Goal: Task Accomplishment & Management: Complete application form

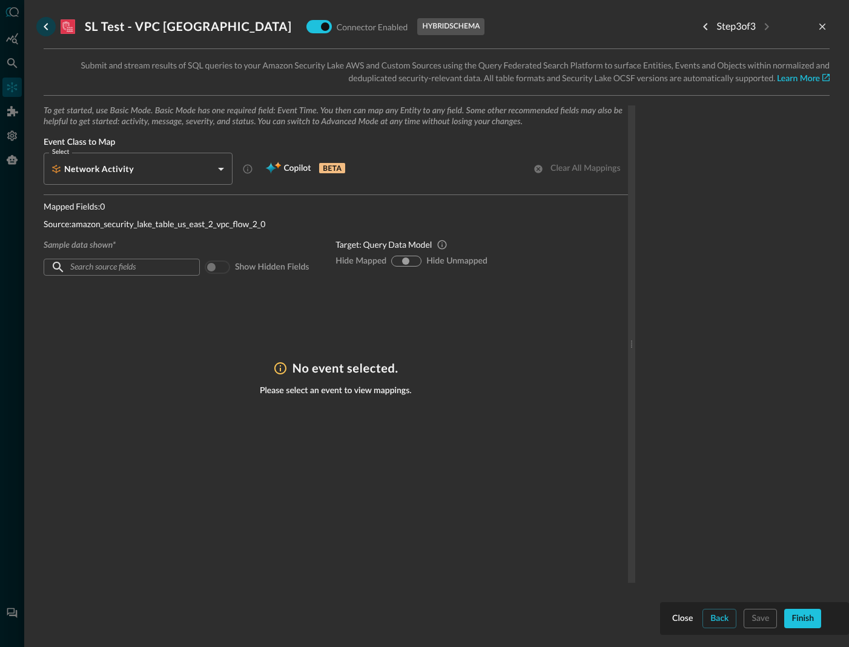
click at [50, 24] on icon "go back" at bounding box center [46, 26] width 15 height 15
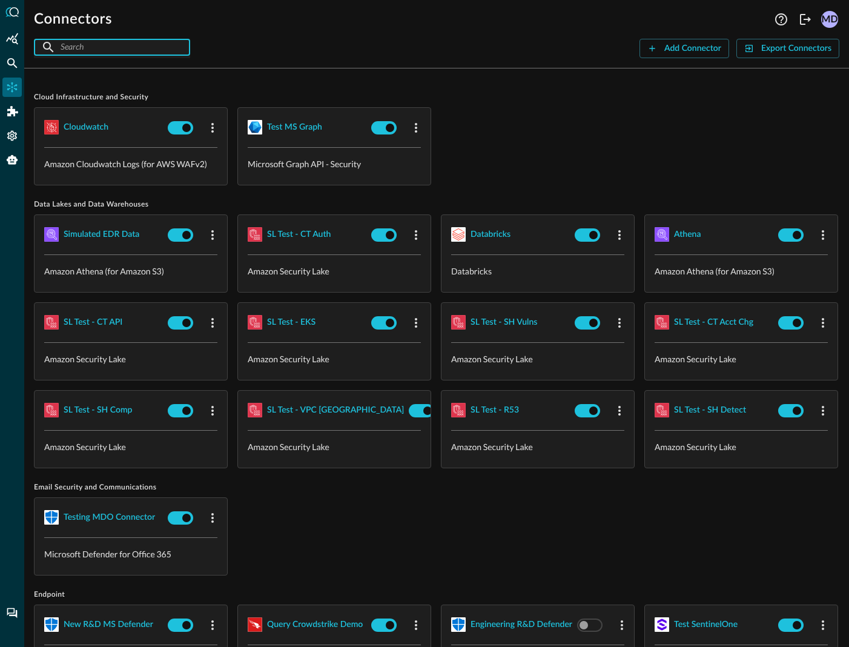
click at [75, 50] on input "text" at bounding box center [112, 47] width 102 height 22
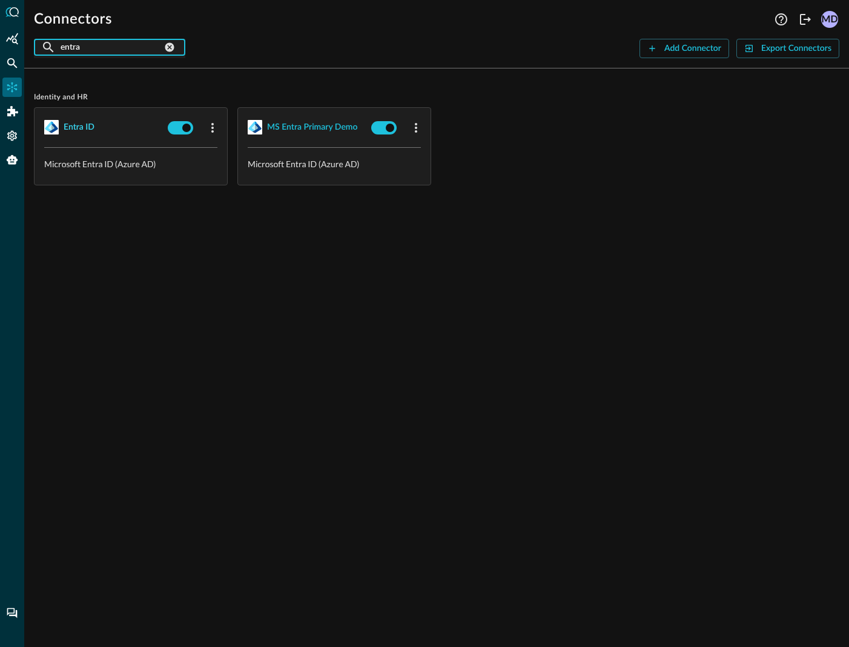
type input "entra"
click at [86, 130] on div "Entra ID" at bounding box center [79, 127] width 31 height 15
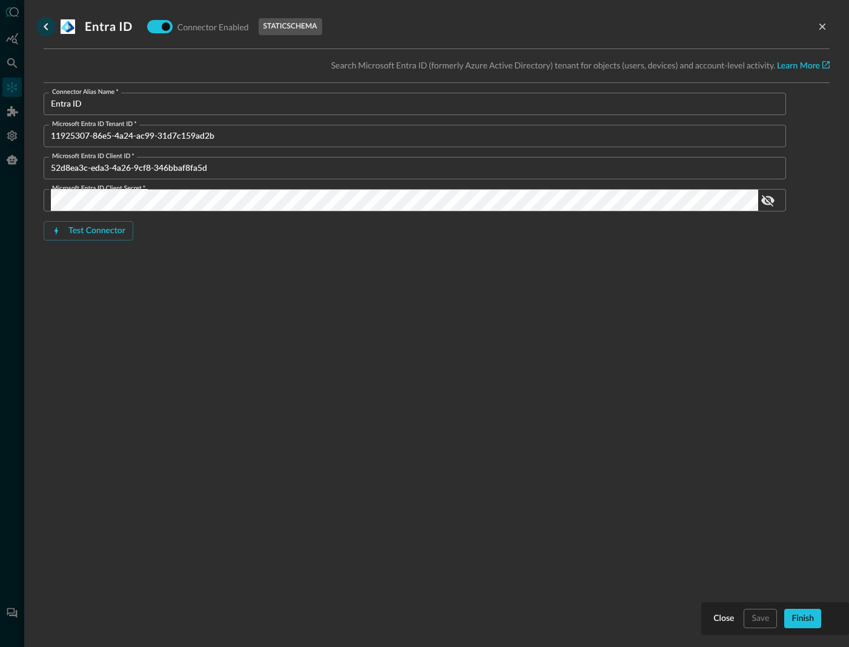
click at [47, 22] on icon "go back" at bounding box center [46, 26] width 15 height 15
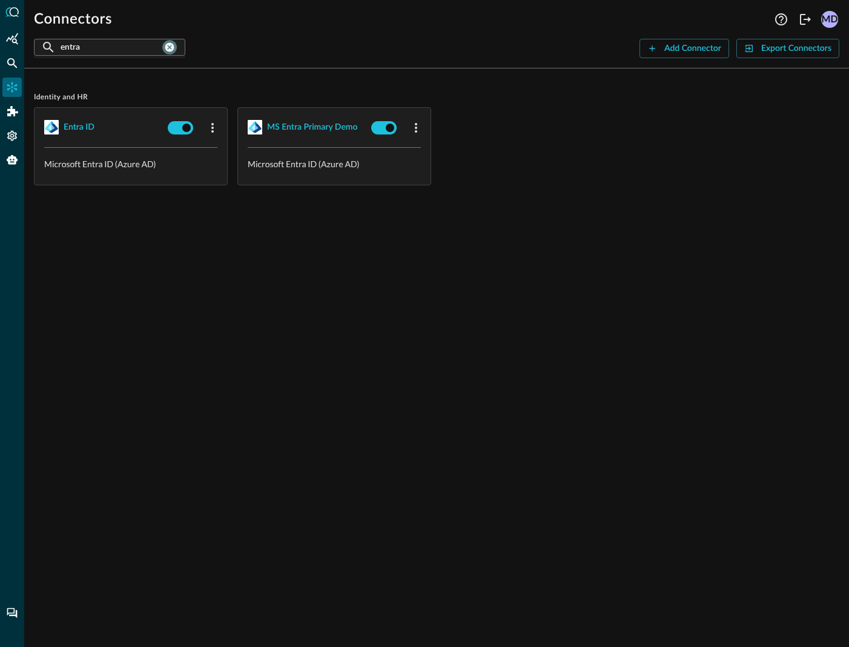
click at [166, 47] on icon "clear connection search" at bounding box center [169, 47] width 11 height 11
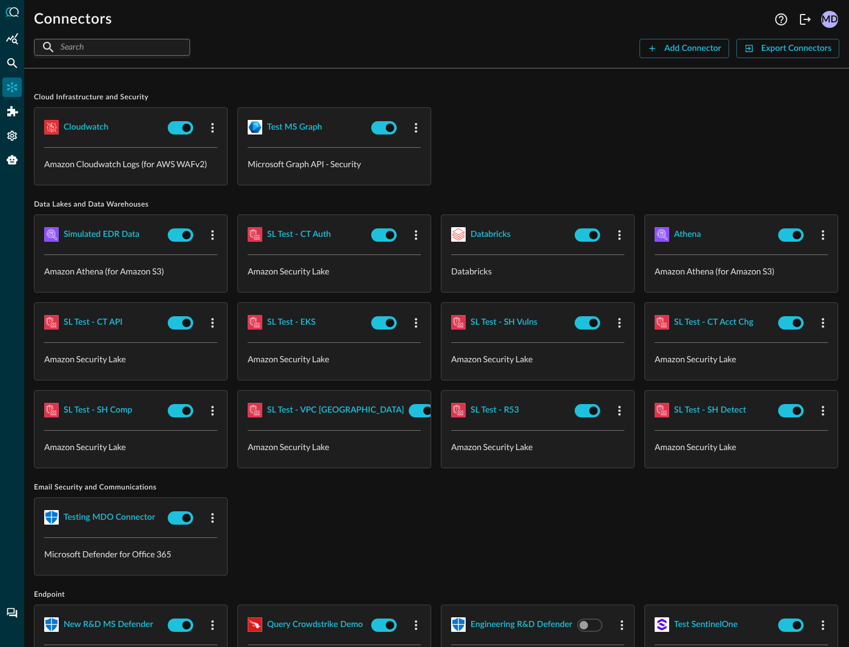
click at [136, 48] on input "text" at bounding box center [112, 47] width 102 height 22
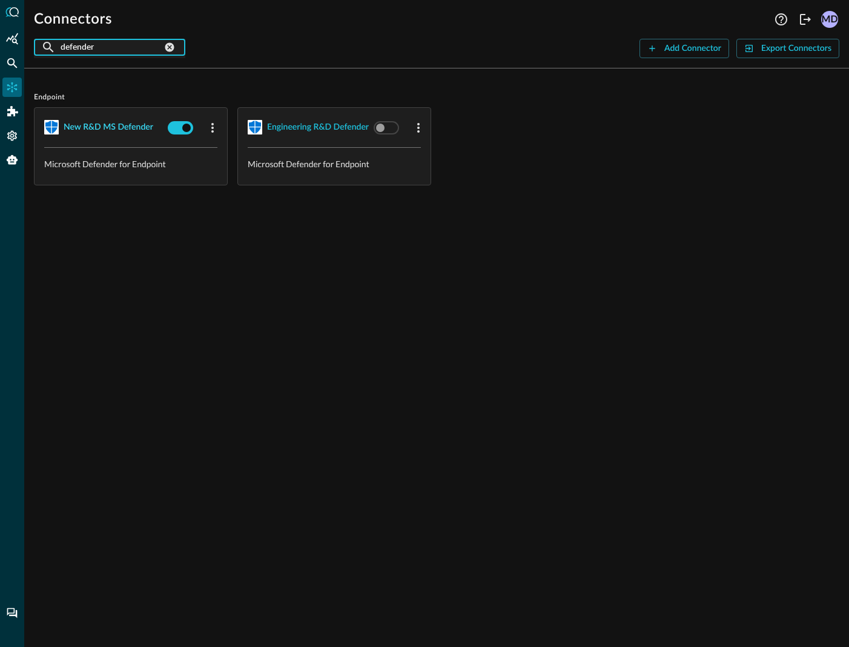
type input "defender"
click at [114, 125] on div "New R&D MS Defender" at bounding box center [109, 127] width 90 height 15
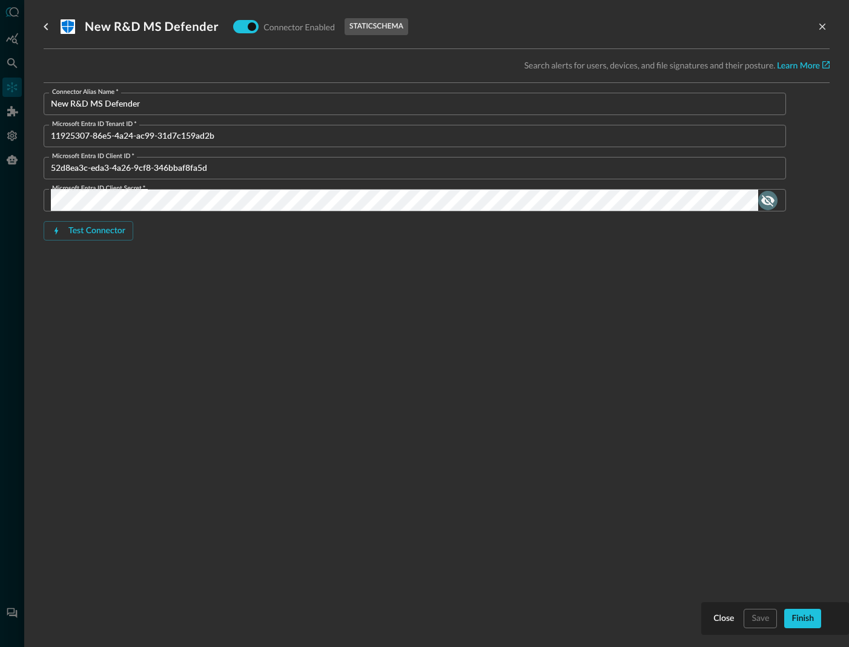
click at [765, 200] on icon "show password" at bounding box center [767, 200] width 15 height 15
click at [51, 30] on icon "go back" at bounding box center [46, 26] width 15 height 15
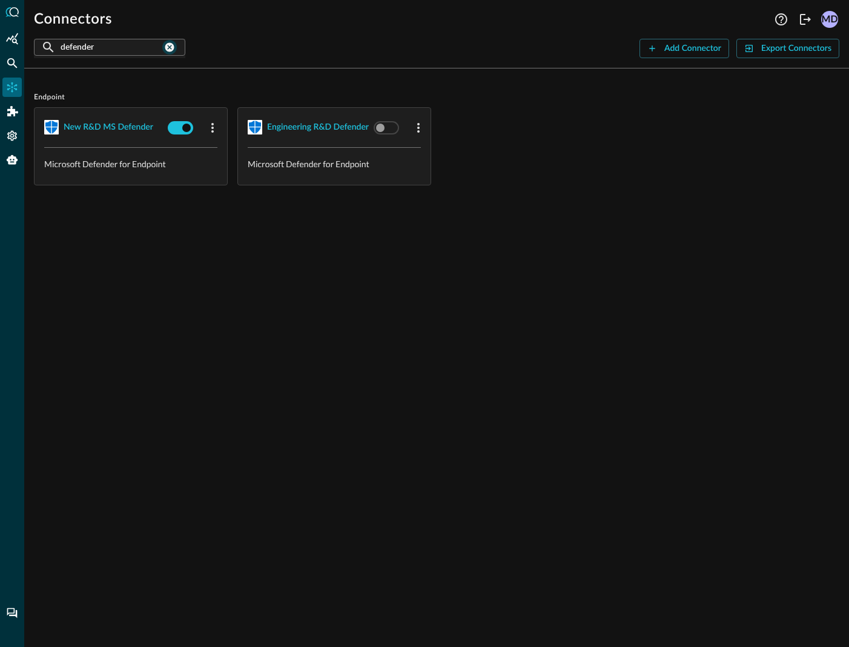
click at [174, 44] on div "​ defender ​" at bounding box center [109, 47] width 151 height 17
click at [166, 46] on icon "clear connection search" at bounding box center [169, 47] width 11 height 11
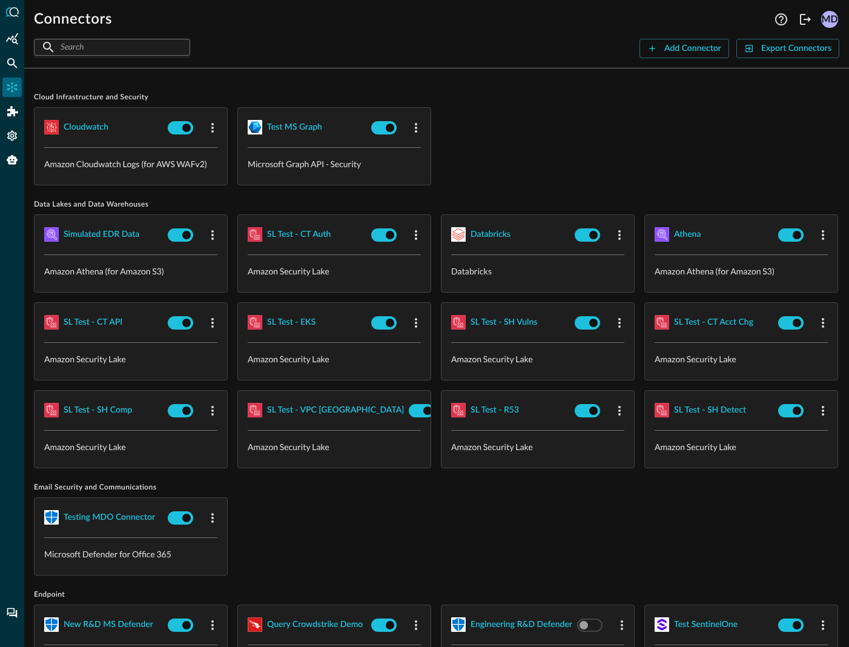
click at [166, 46] on div "​ ​" at bounding box center [112, 47] width 156 height 17
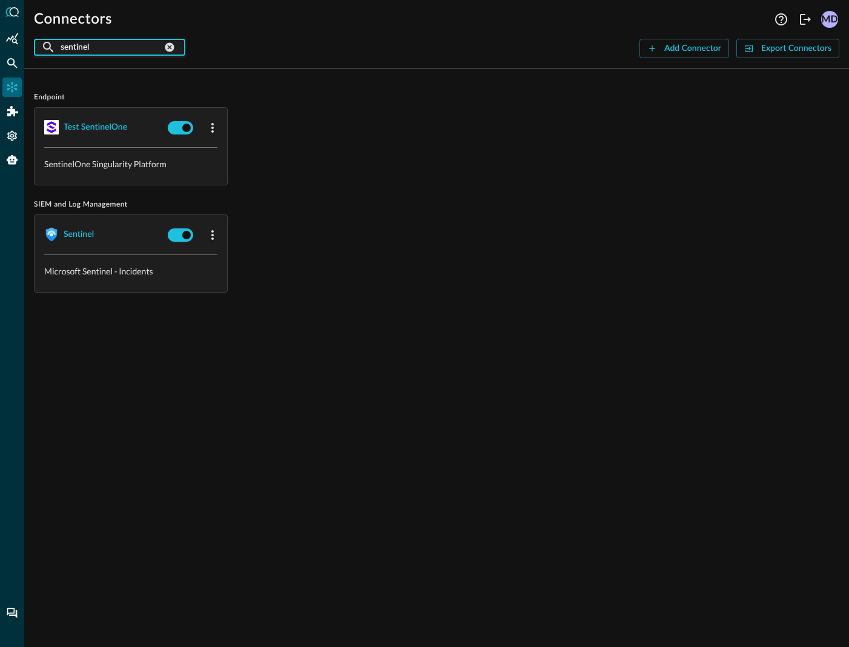
type input "sentinel"
click at [166, 47] on icon "clear connection search" at bounding box center [169, 47] width 11 height 11
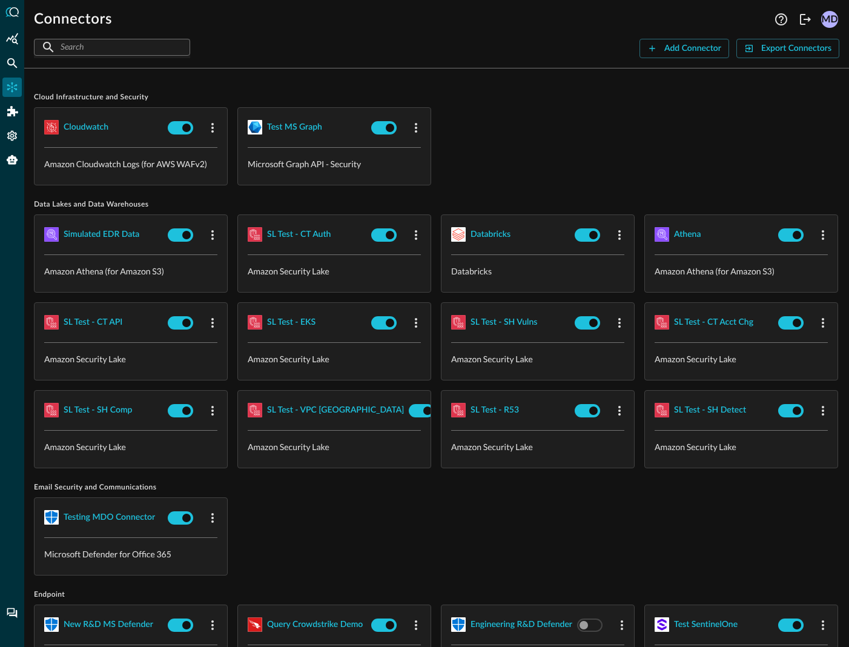
click at [139, 48] on input "text" at bounding box center [112, 47] width 102 height 22
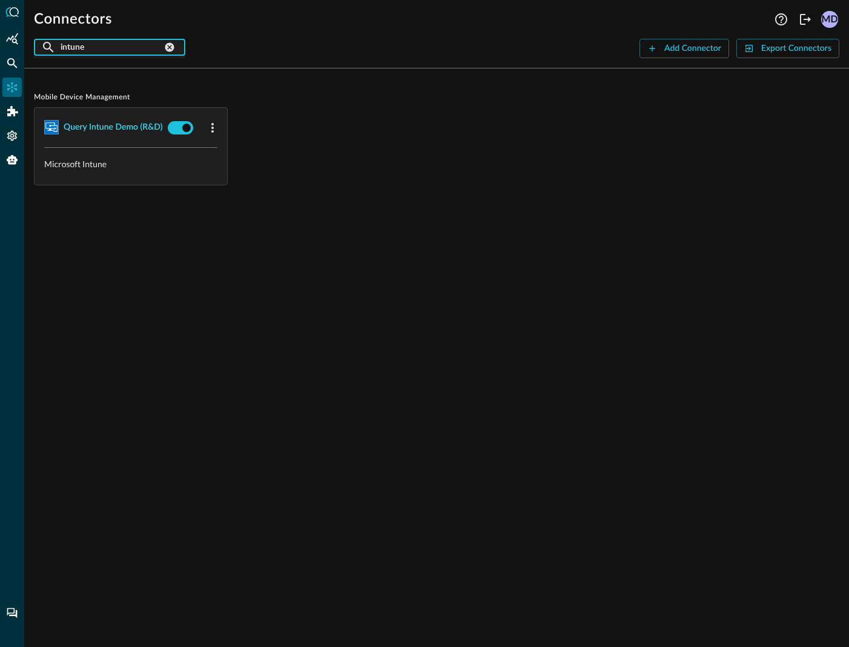
type input "intune"
click at [109, 128] on div "Query Intune Demo (R&D)" at bounding box center [113, 127] width 99 height 15
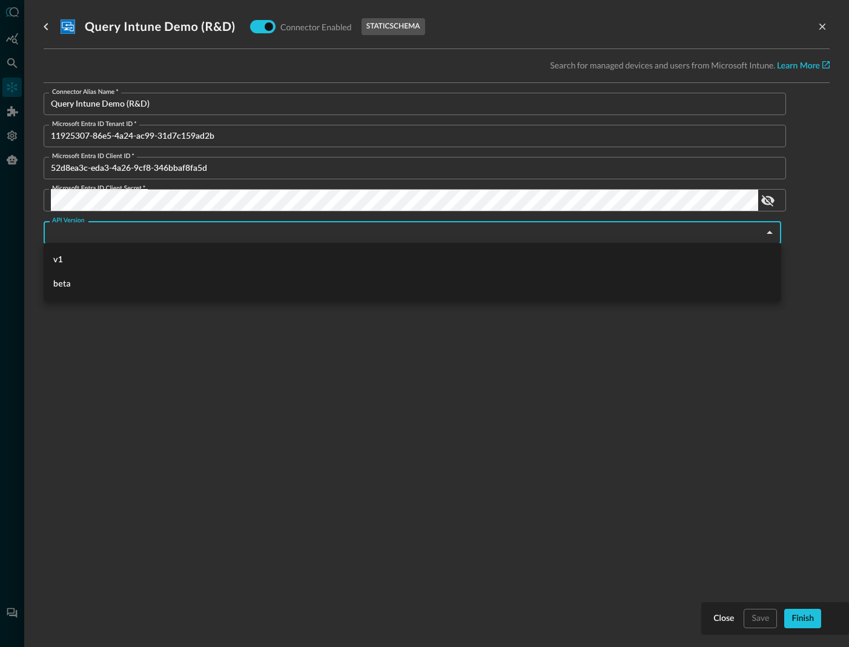
click at [732, 235] on body "Connectors Help Logout MD ​ intune ​ Add Connector Export Connectors Mobile Dev…" at bounding box center [424, 323] width 849 height 647
click at [732, 235] on div at bounding box center [424, 323] width 849 height 647
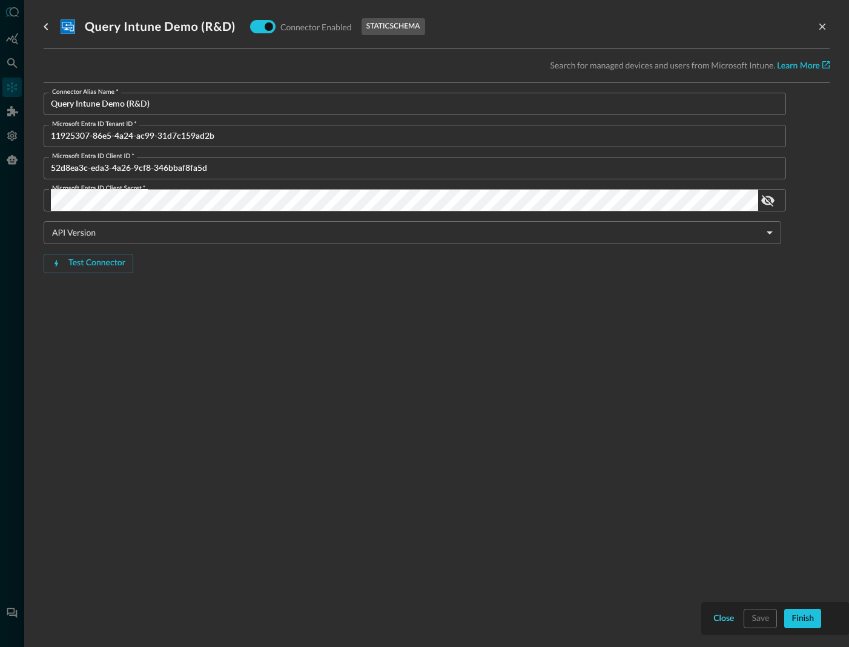
click at [723, 621] on div "Close" at bounding box center [723, 618] width 21 height 15
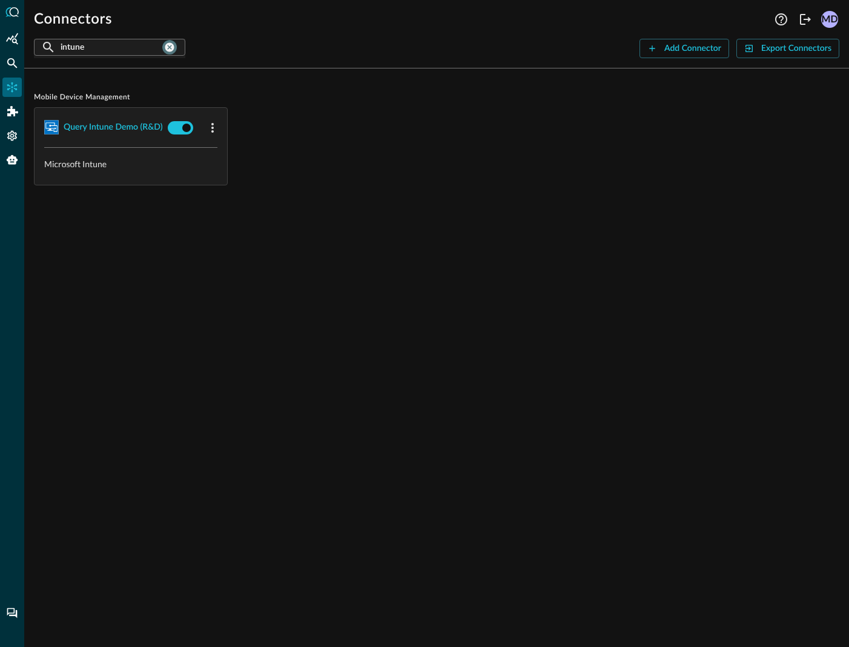
click at [166, 48] on icon "clear connection search" at bounding box center [169, 47] width 9 height 9
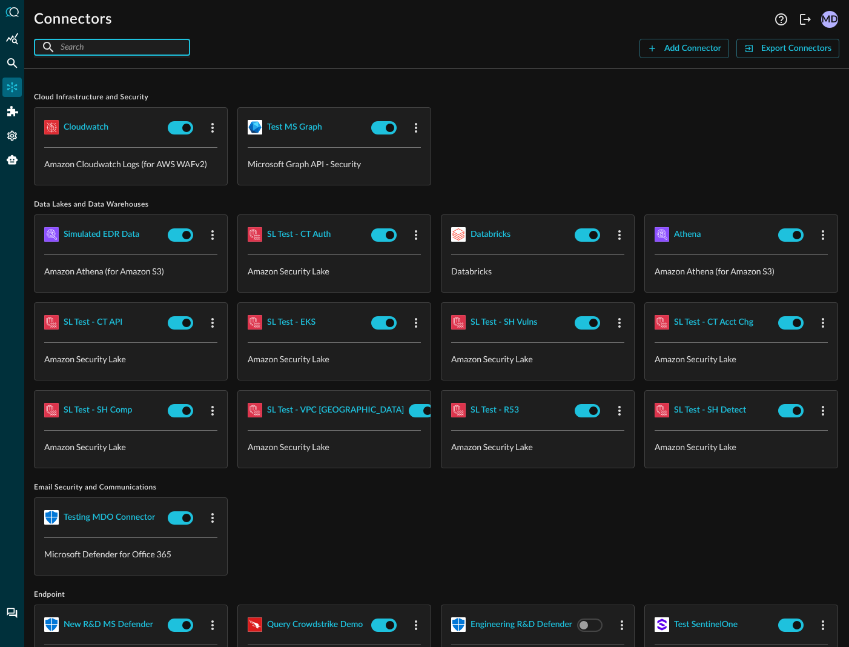
click at [145, 50] on input "text" at bounding box center [112, 47] width 102 height 22
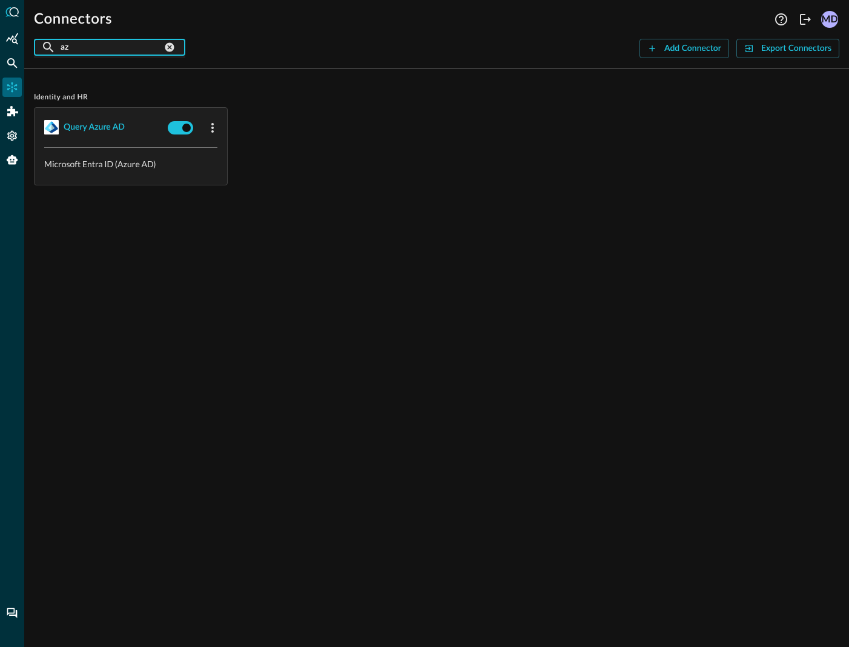
type input "a"
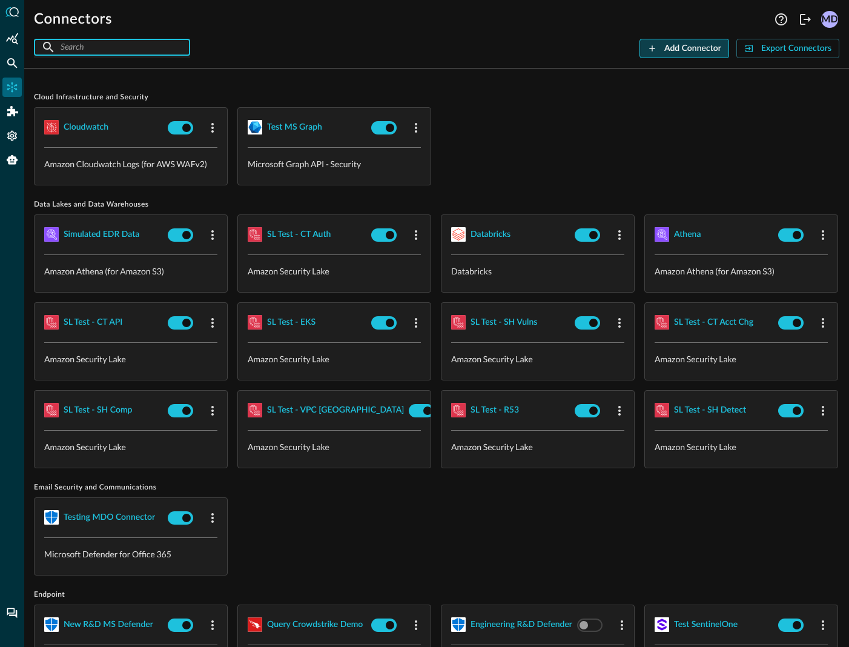
click at [664, 46] on div "Add Connector" at bounding box center [692, 48] width 57 height 15
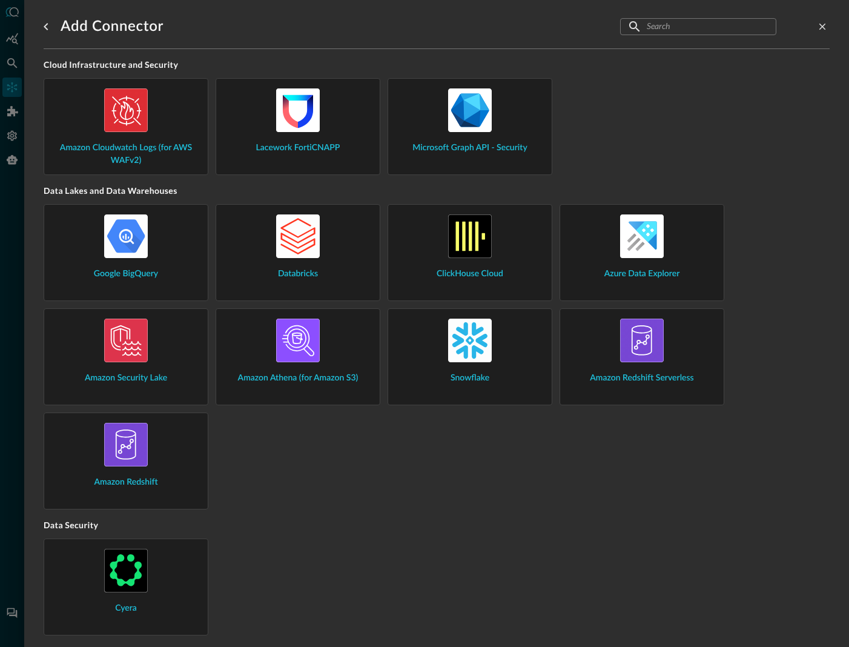
click at [677, 29] on input "text" at bounding box center [698, 26] width 102 height 22
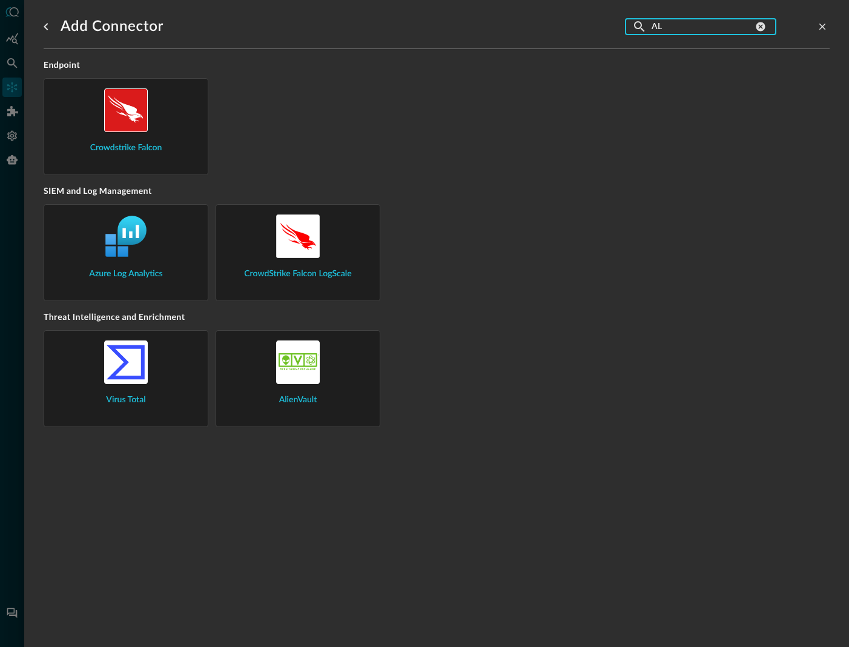
type input "A"
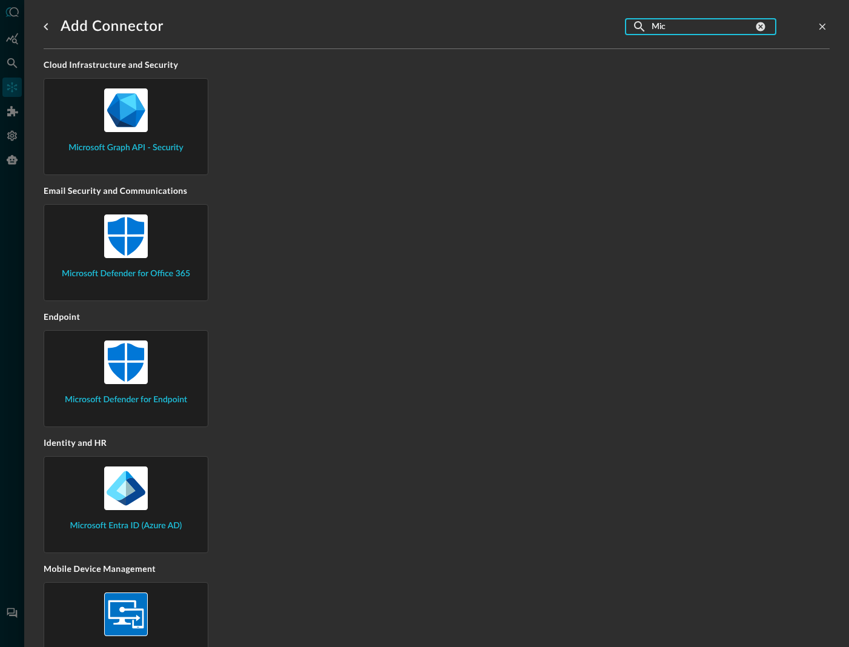
type input "Mic"
click at [142, 143] on span "Microsoft Graph API - Security" at bounding box center [125, 148] width 115 height 13
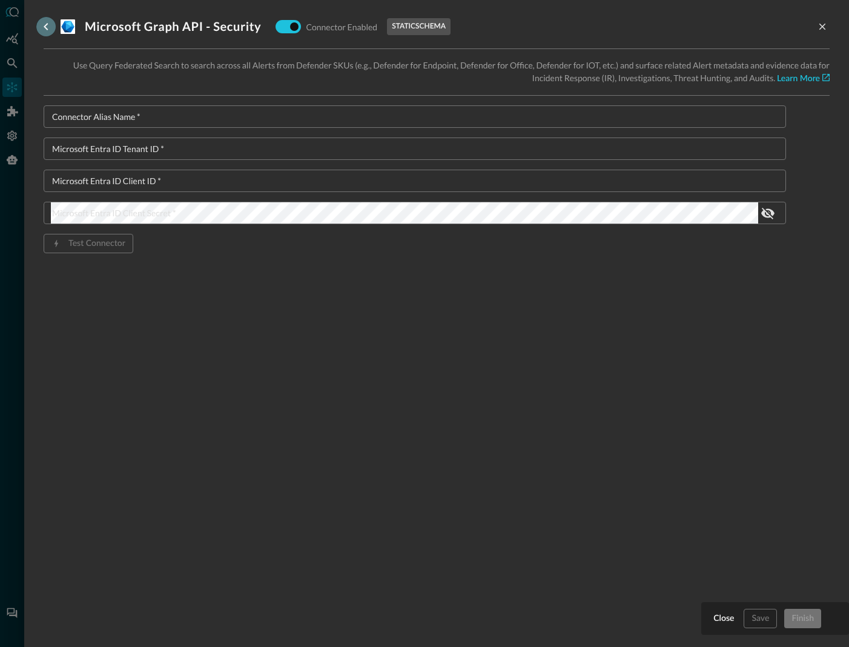
click at [42, 24] on icon "go back" at bounding box center [46, 26] width 15 height 15
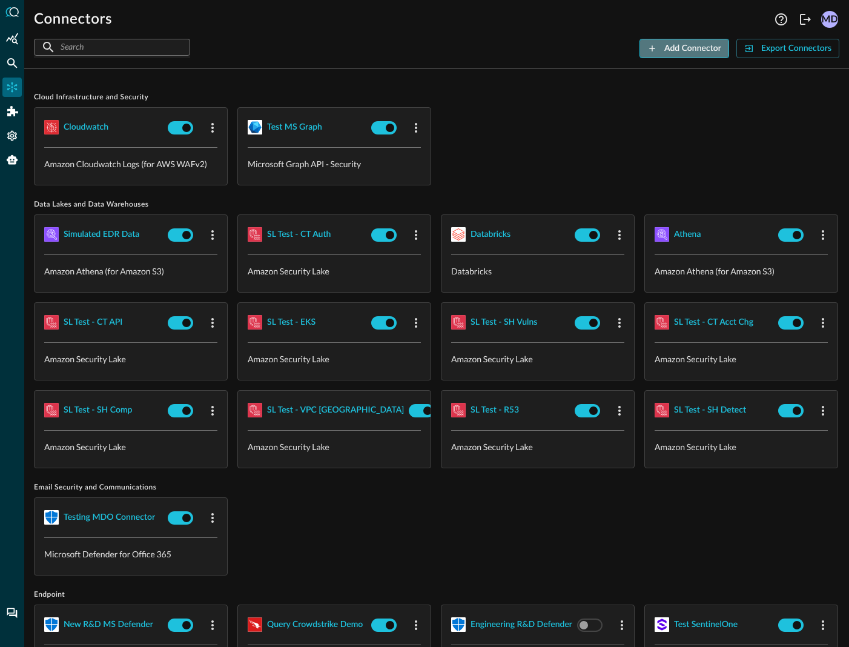
click at [674, 40] on button "Add Connector" at bounding box center [684, 48] width 90 height 19
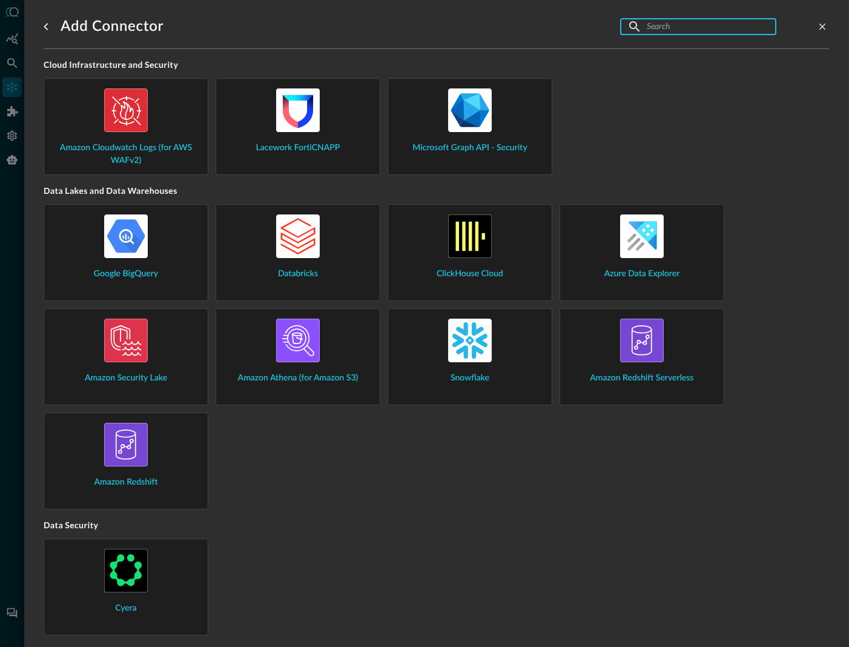
click at [708, 24] on input "text" at bounding box center [698, 26] width 102 height 22
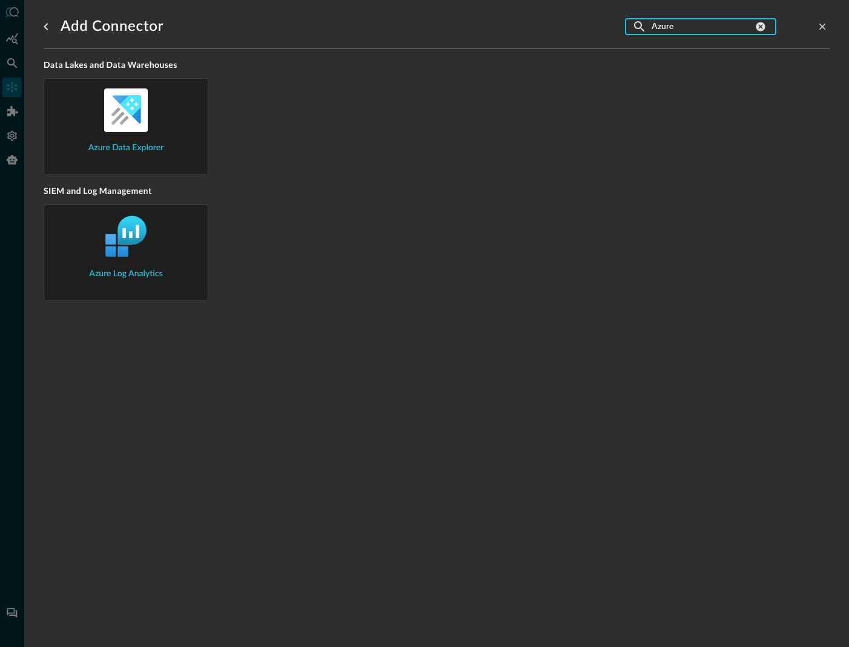
type input "Azure"
click at [127, 273] on span "Azure Log Analytics" at bounding box center [125, 274] width 73 height 13
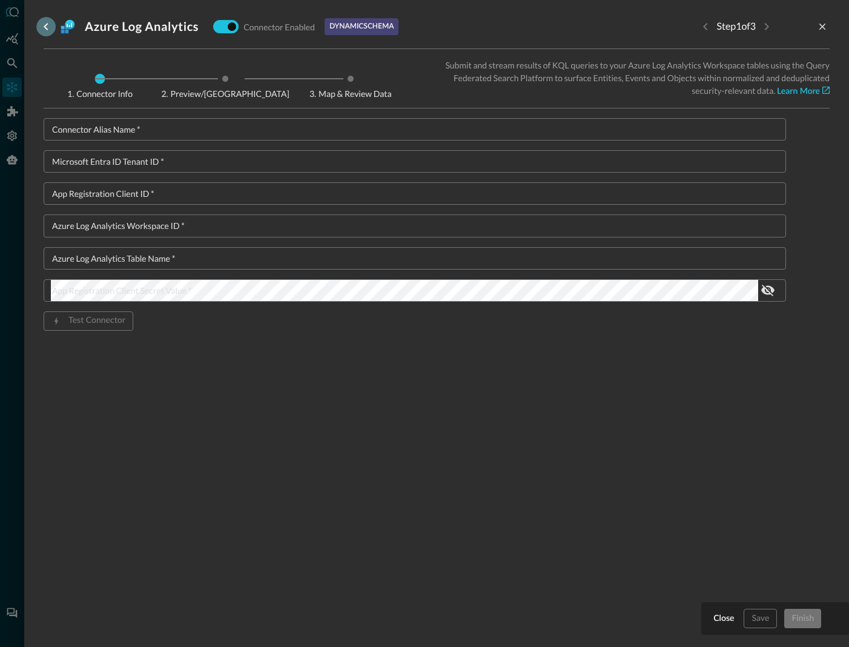
click at [47, 22] on icon "go back" at bounding box center [46, 26] width 15 height 15
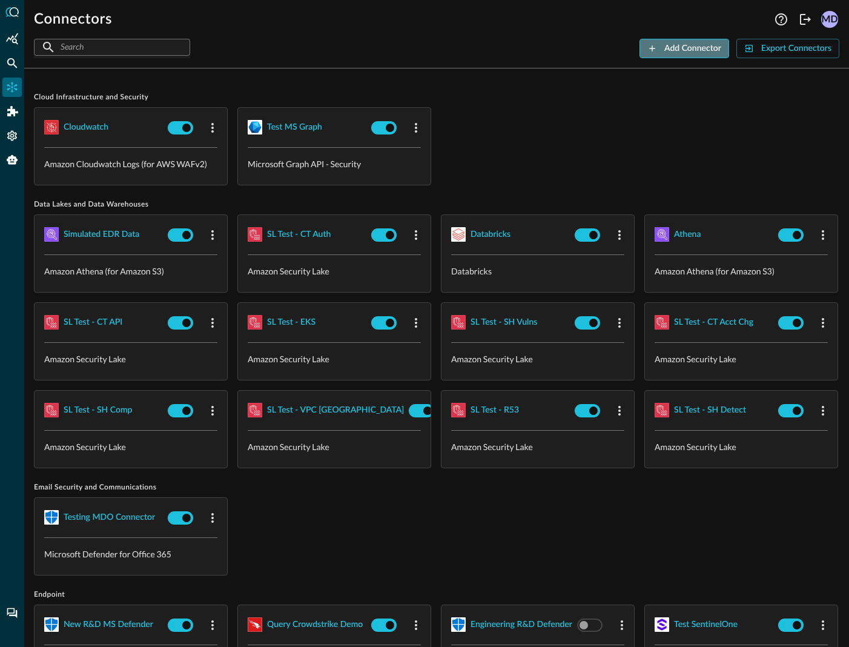
click at [659, 47] on button "Add Connector" at bounding box center [684, 48] width 90 height 19
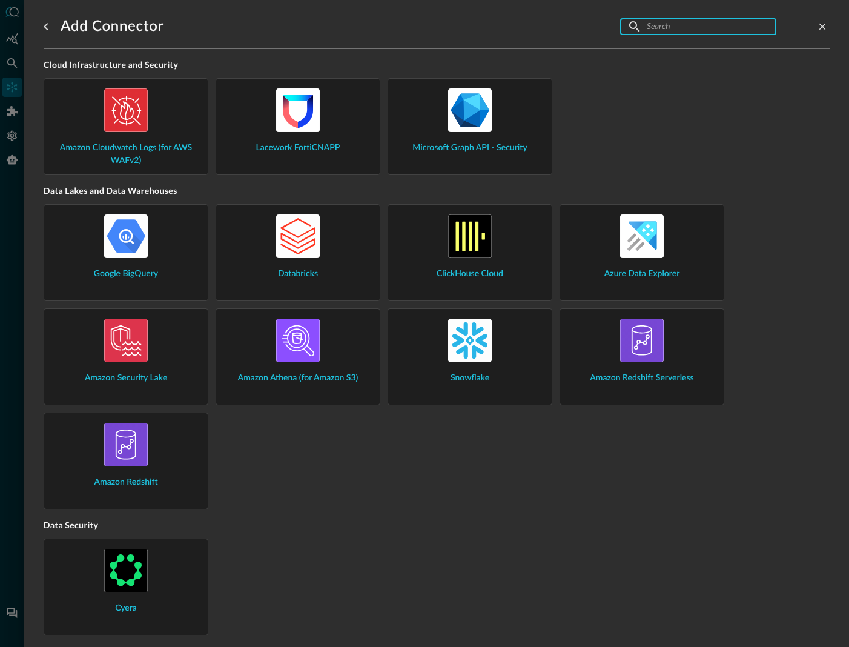
click at [657, 26] on input "text" at bounding box center [698, 26] width 102 height 22
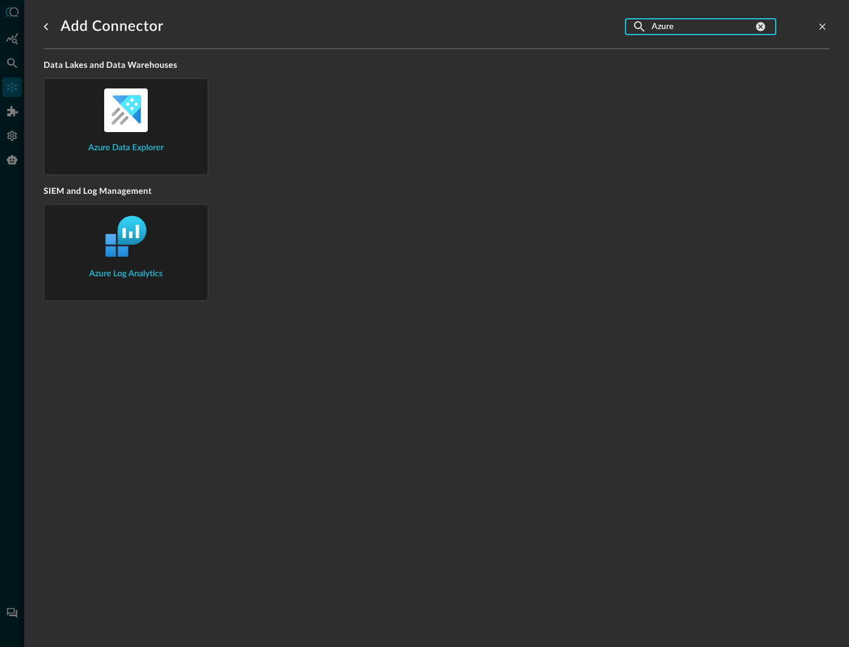
type input "Azure"
click at [148, 275] on span "Azure Log Analytics" at bounding box center [125, 274] width 73 height 13
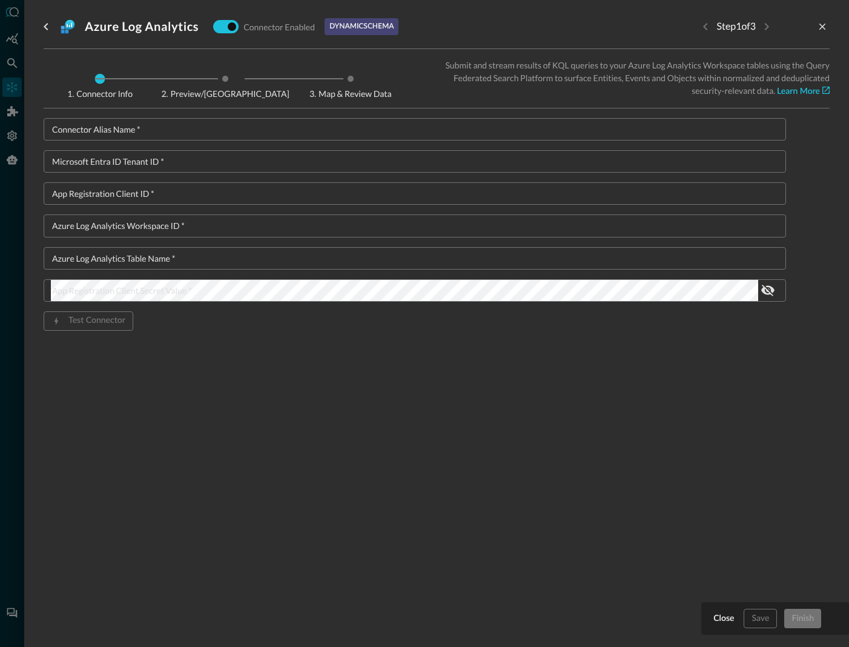
click at [208, 124] on input "Connector Alias Name   *" at bounding box center [418, 129] width 735 height 22
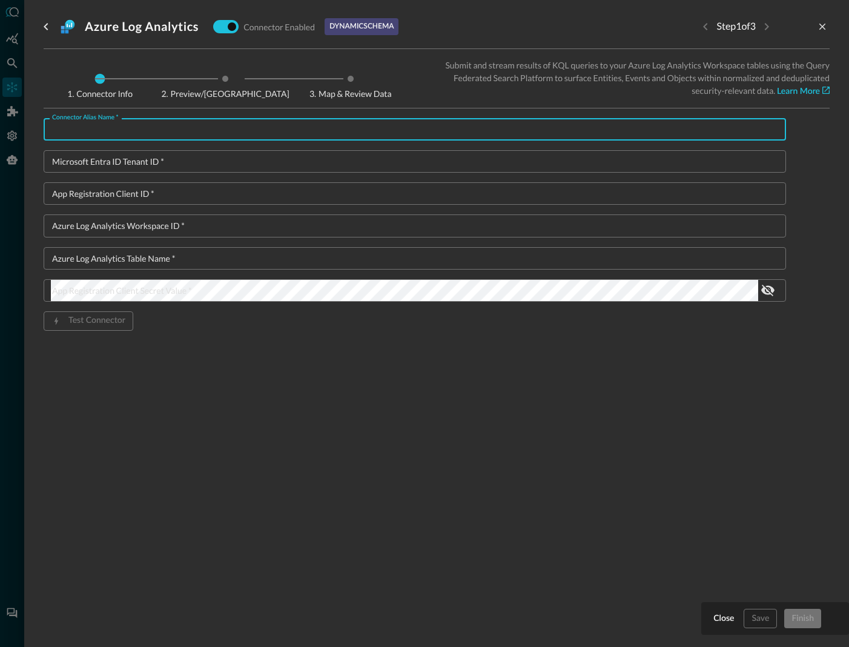
paste input "11925307-86e5-4a24-ac99-3"
type input "11925307-86e5-4a24-ac99-3"
type input "ALA Device Events"
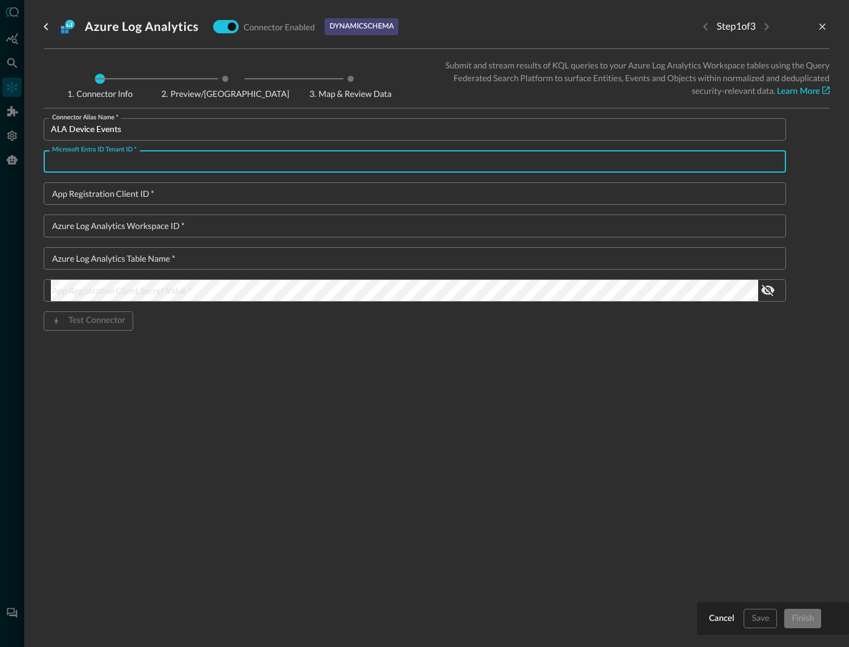
click at [114, 162] on input "Microsoft Entra ID Tenant ID   *" at bounding box center [418, 161] width 735 height 22
paste input "11925307-86e5-4a24-ac99-31d7c159ad2b"
type input "11925307-86e5-4a24-ac99-31d7c159ad2b"
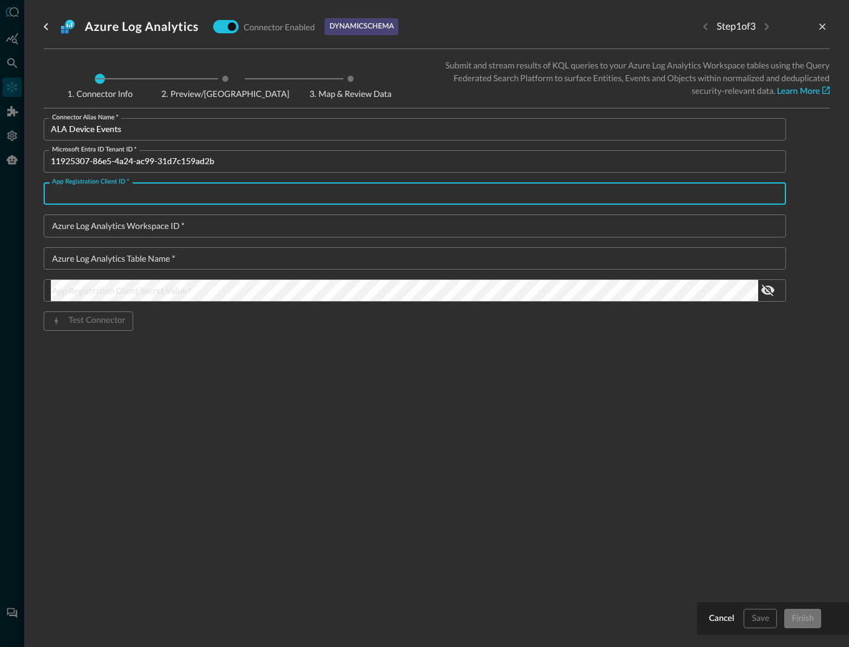
click at [108, 194] on input "App Registration Client ID   *" at bounding box center [418, 193] width 735 height 22
paste input "52d8ea3c-eda3-4a26-9cf8-346bbaf8fa5d"
type input "52d8ea3c-eda3-4a26-9cf8-346bbaf8fa5d"
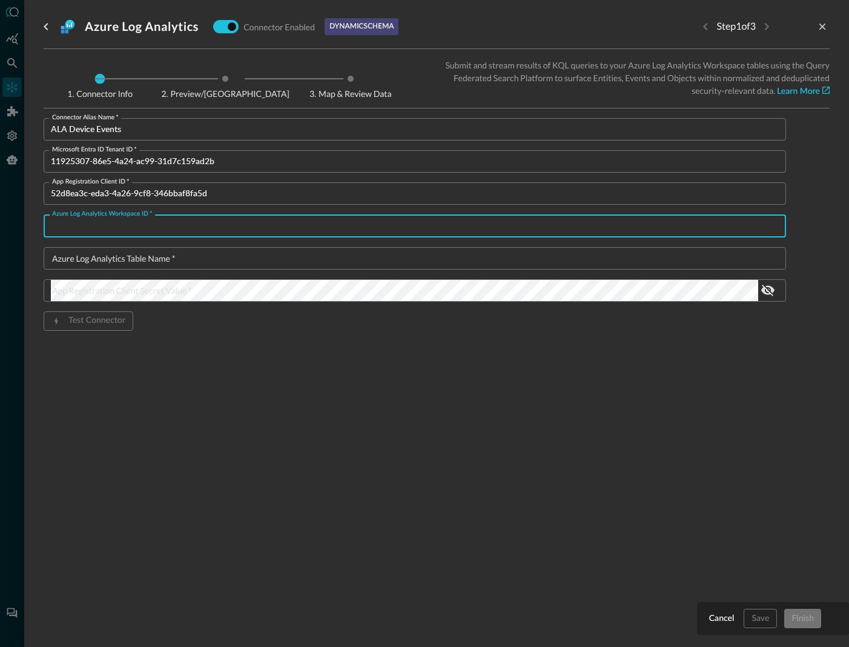
click at [231, 223] on input "Azure Log Analytics Workspace ID   *" at bounding box center [418, 225] width 735 height 22
paste input "273b5c16-9882-46c0-9559-2997e05fc9fb"
type input "273b5c16-9882-46c0-9559-2997e05fc9fb"
click at [164, 260] on input "Azure Log Analytics table name   *" at bounding box center [418, 258] width 735 height 22
